Goal: Navigation & Orientation: Find specific page/section

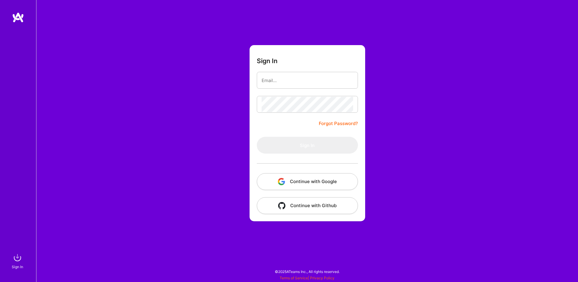
click at [297, 179] on button "Continue with Google" at bounding box center [307, 181] width 101 height 17
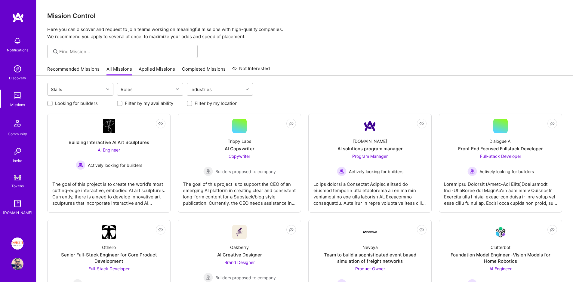
click at [77, 67] on link "Recommended Missions" at bounding box center [73, 71] width 52 height 10
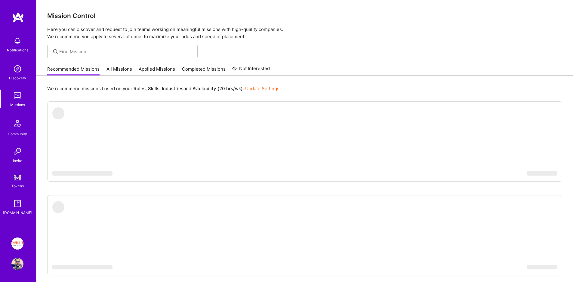
click at [124, 68] on link "All Missions" at bounding box center [119, 71] width 26 height 10
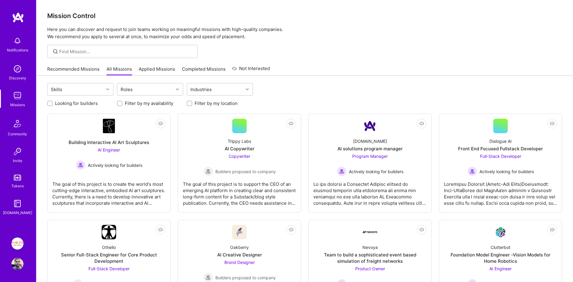
click at [179, 67] on div "Recommended Missions All Missions Applied Missions Completed Missions Not Inter…" at bounding box center [158, 69] width 223 height 13
click at [161, 69] on link "Applied Missions" at bounding box center [157, 71] width 36 height 10
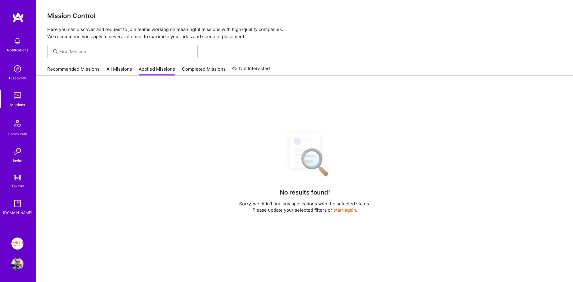
click at [187, 69] on link "Completed Missions" at bounding box center [204, 71] width 44 height 10
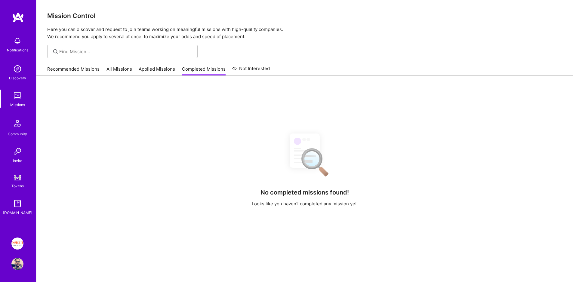
click at [71, 70] on link "Recommended Missions" at bounding box center [73, 71] width 52 height 10
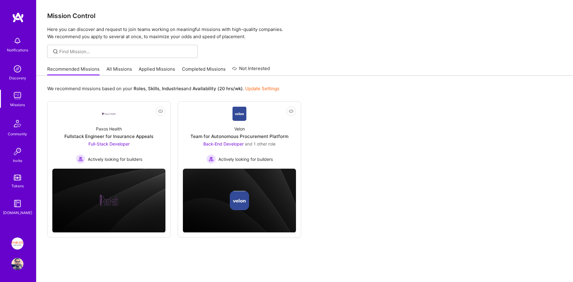
click at [123, 69] on link "All Missions" at bounding box center [119, 71] width 26 height 10
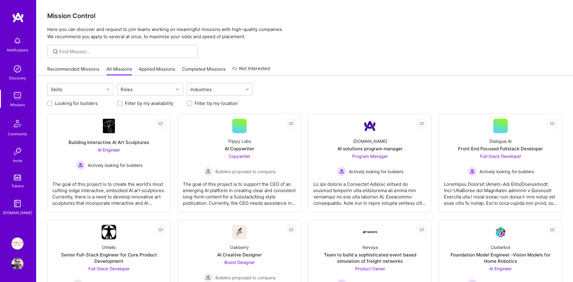
click at [115, 69] on link "All Missions" at bounding box center [119, 71] width 26 height 10
